Goal: Check status

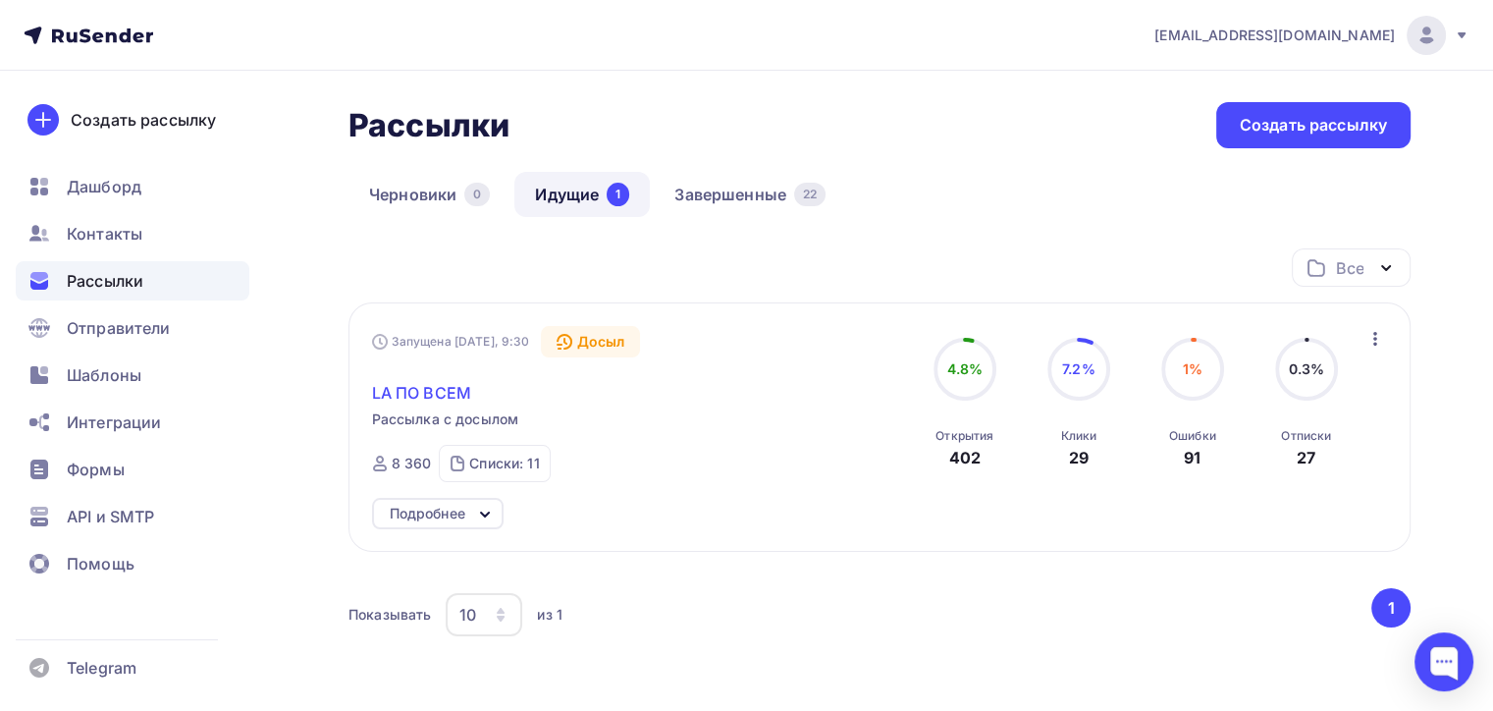
click at [443, 385] on span "LA ПО ВСЕМ" at bounding box center [421, 393] width 99 height 24
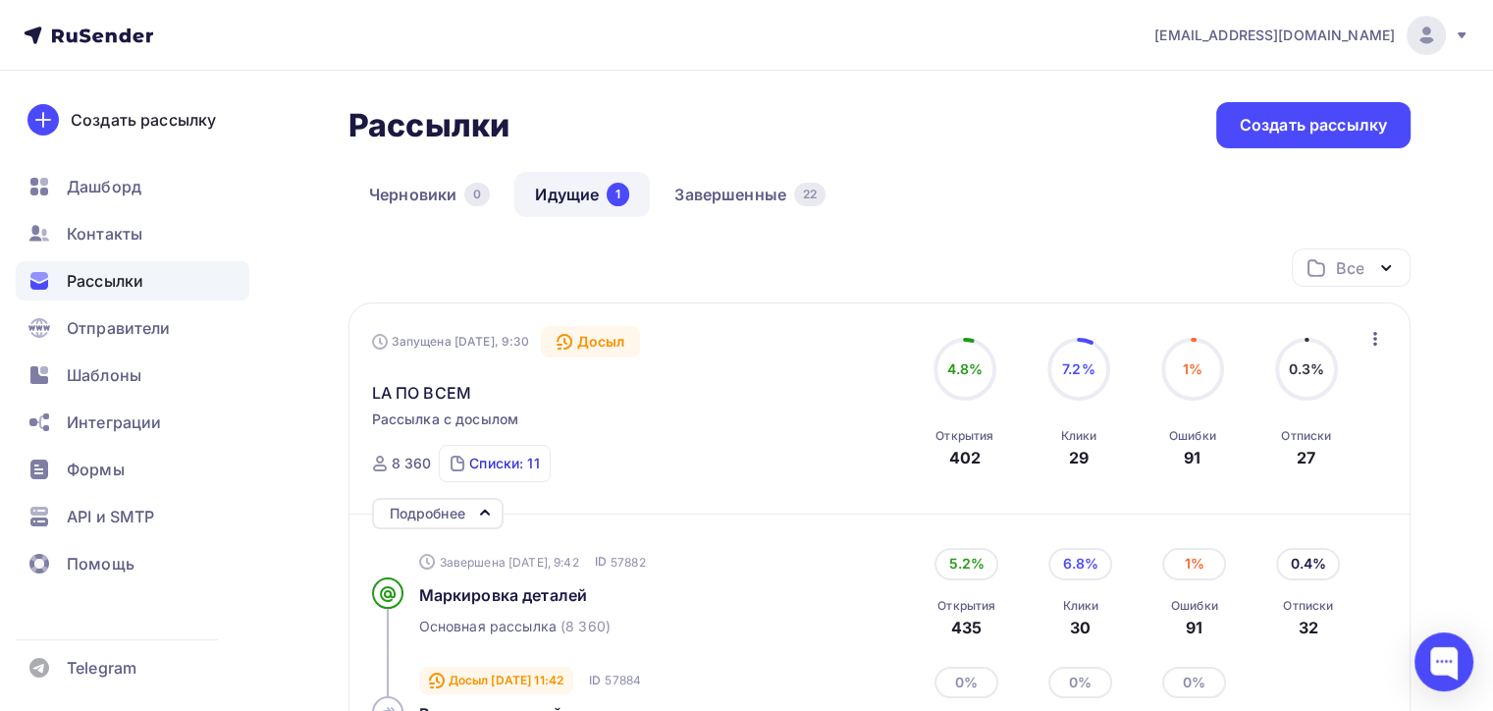
scroll to position [196, 0]
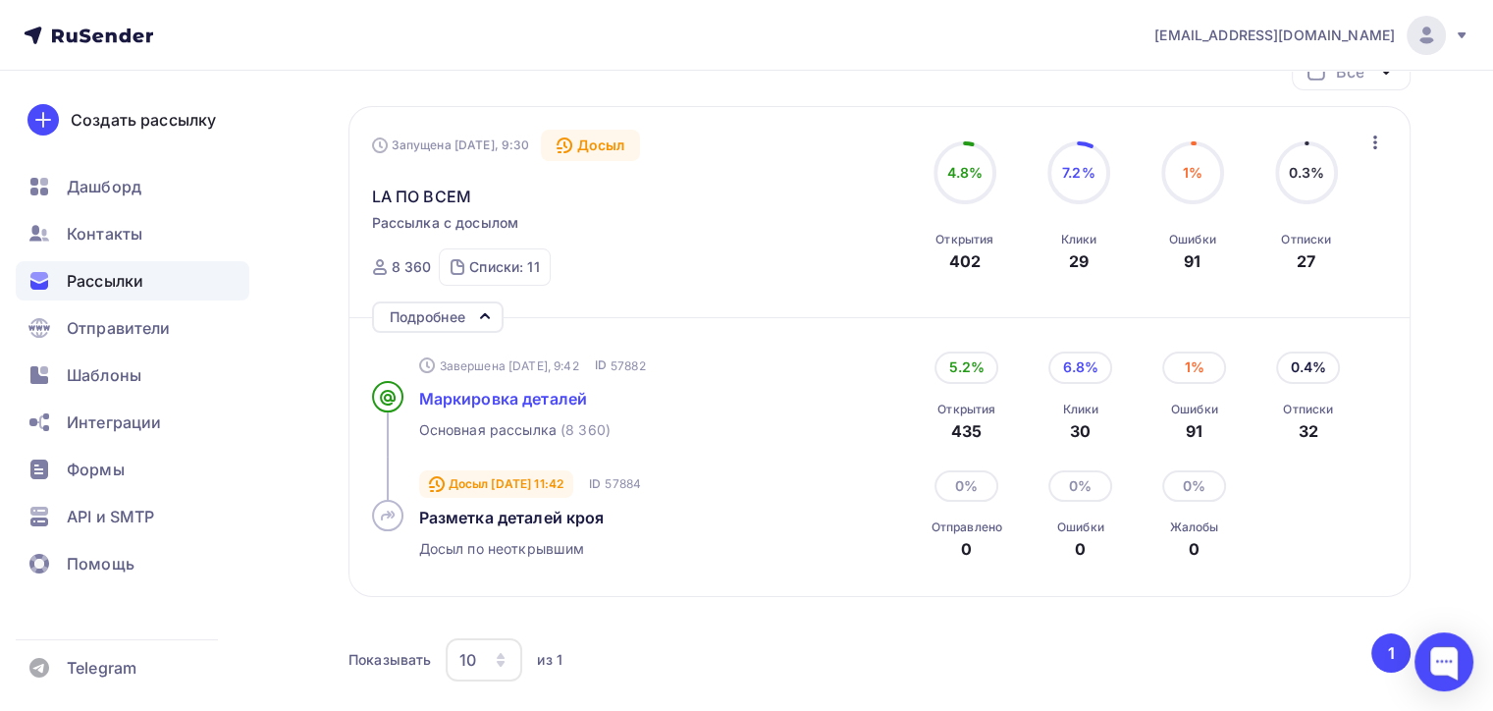
click at [541, 393] on span "Маркировка деталей" at bounding box center [503, 399] width 169 height 20
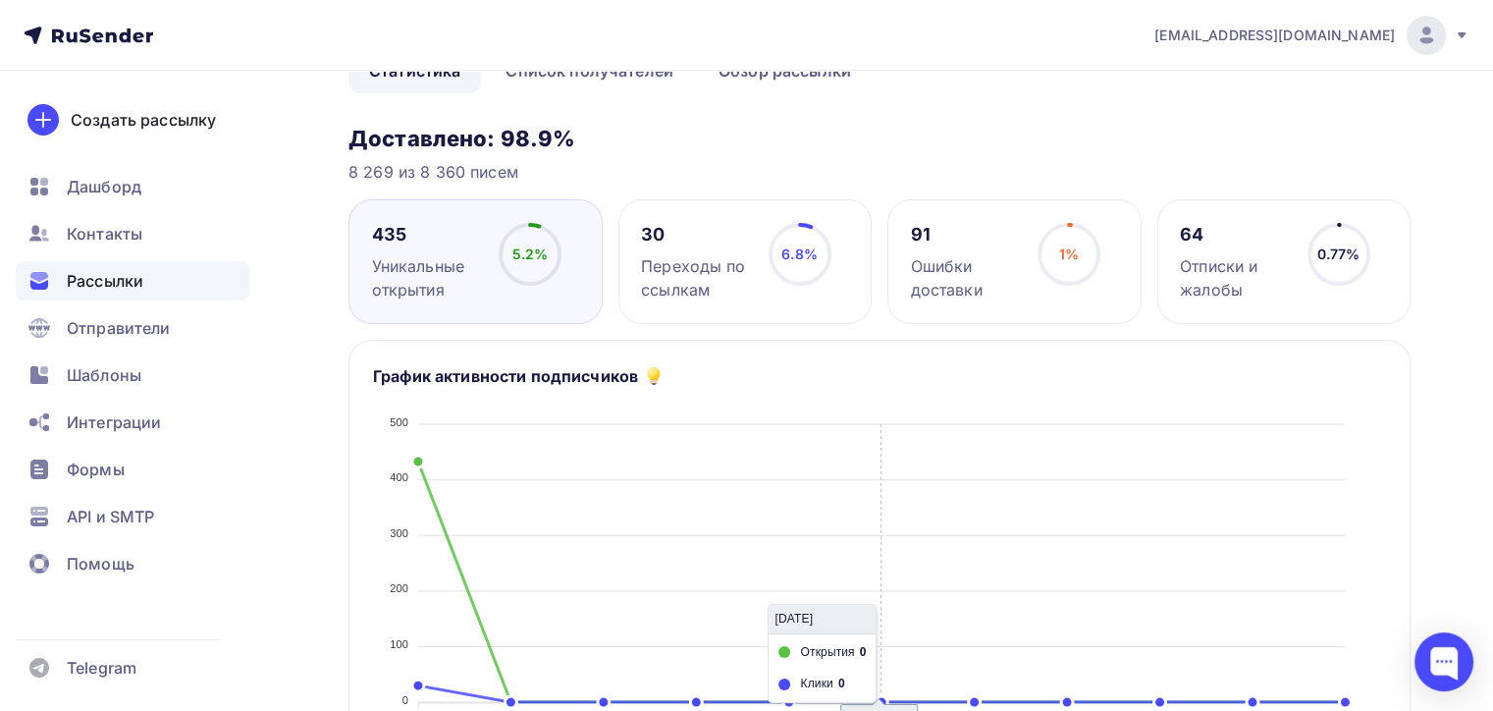
scroll to position [98, 0]
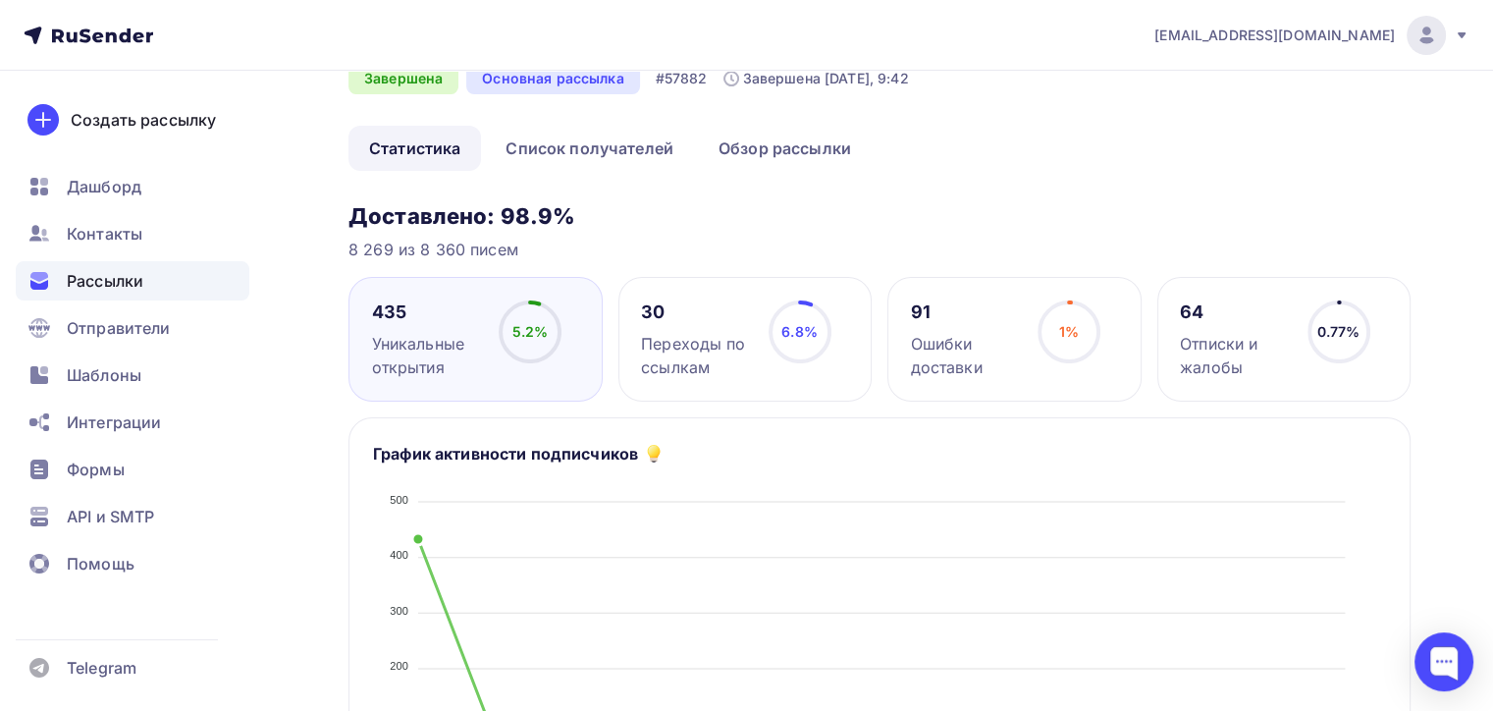
click at [0, 0] on icon at bounding box center [0, 0] width 0 height 0
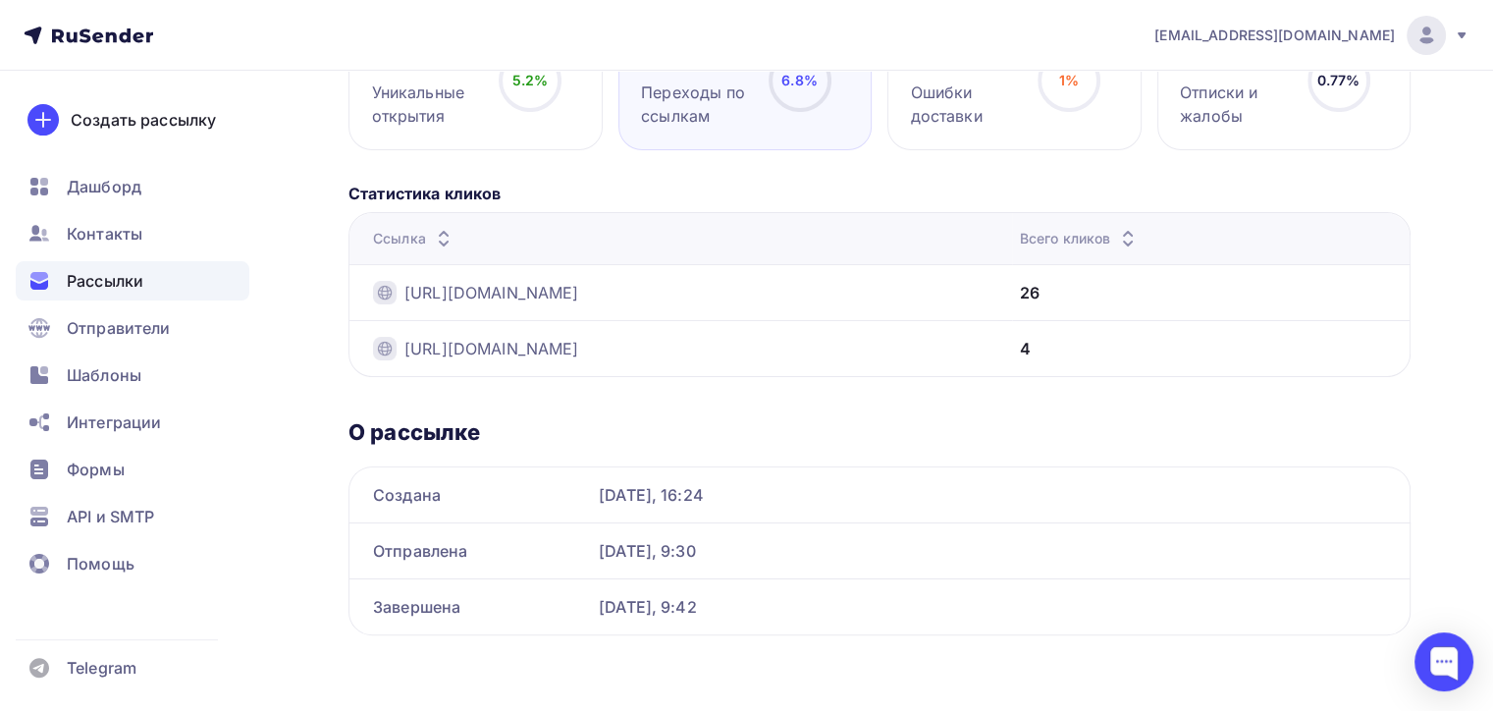
scroll to position [350, 0]
click at [103, 287] on span "Рассылки" at bounding box center [105, 281] width 77 height 24
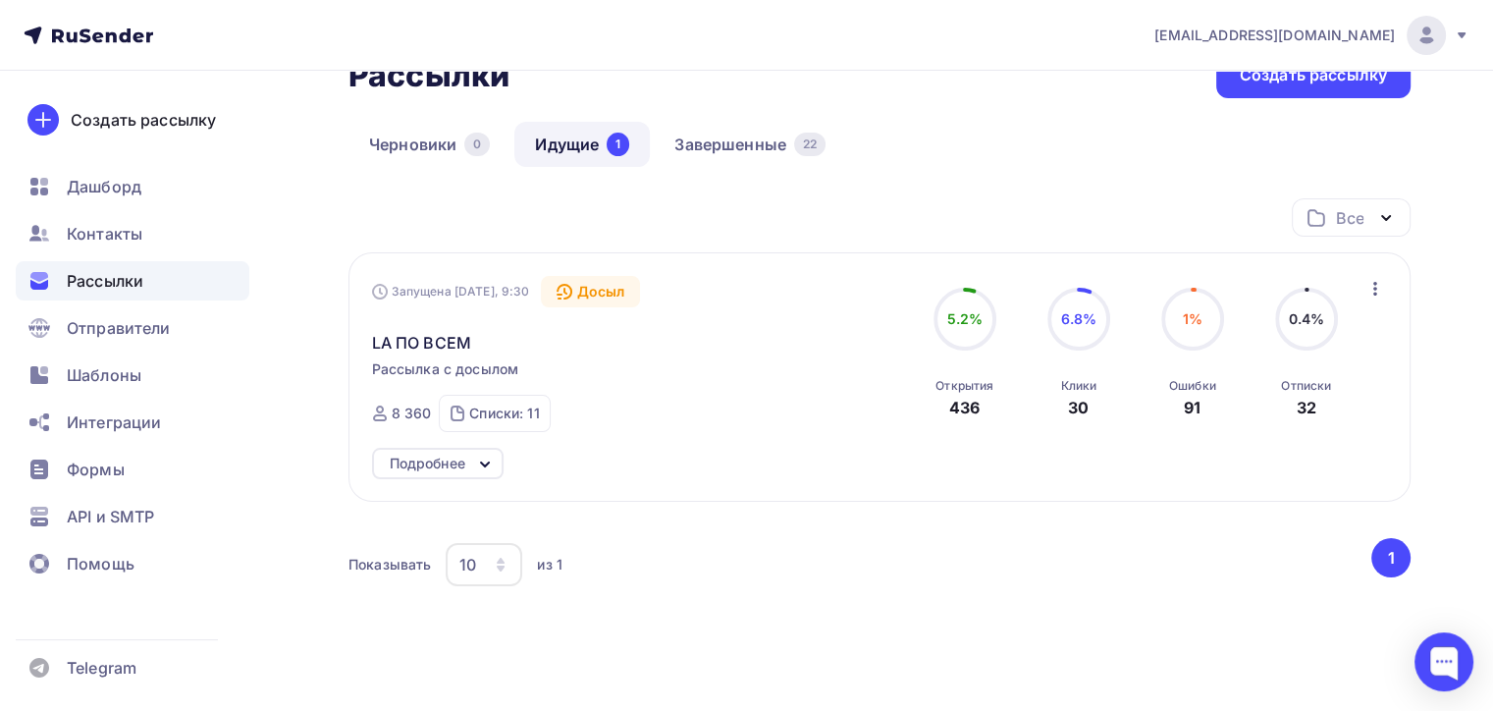
scroll to position [98, 0]
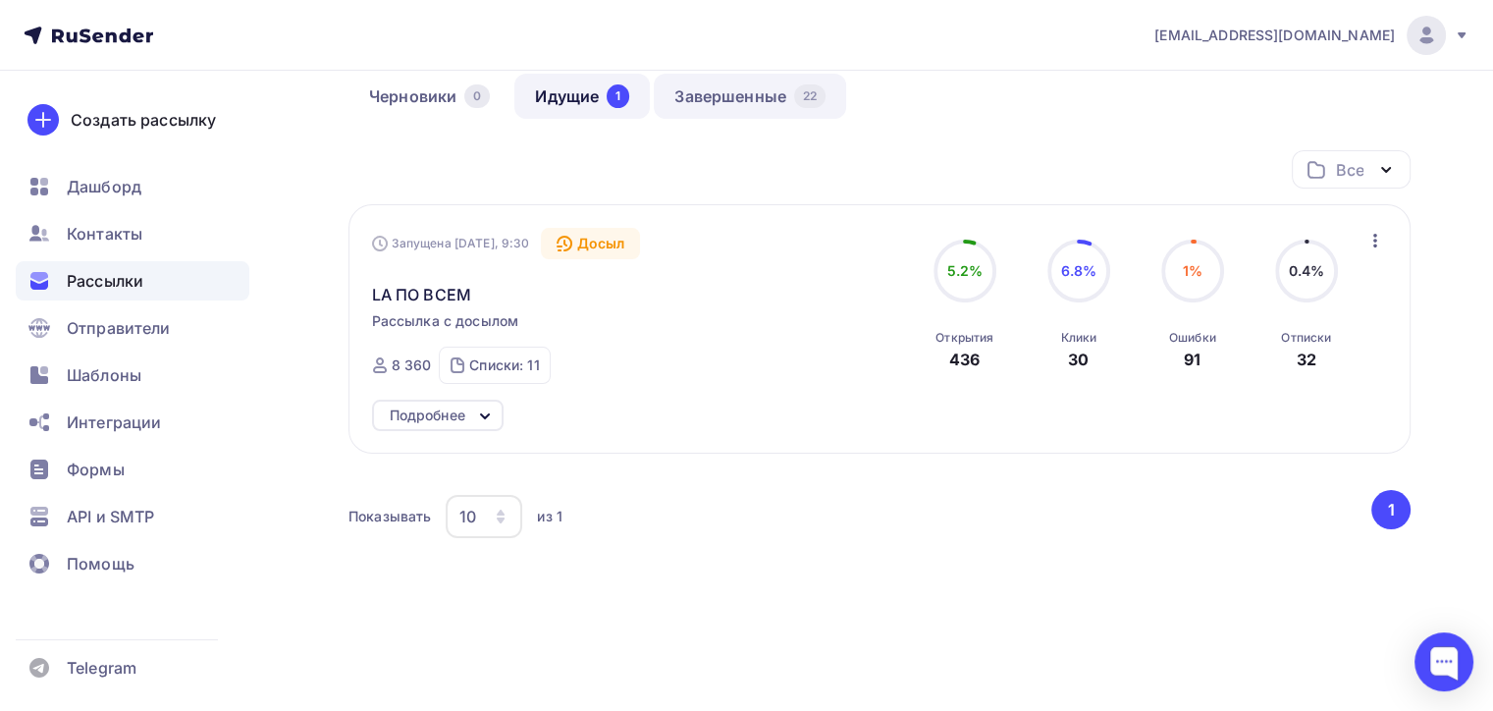
click at [695, 99] on link "Завершенные 22" at bounding box center [750, 96] width 192 height 45
